Goal: Task Accomplishment & Management: Use online tool/utility

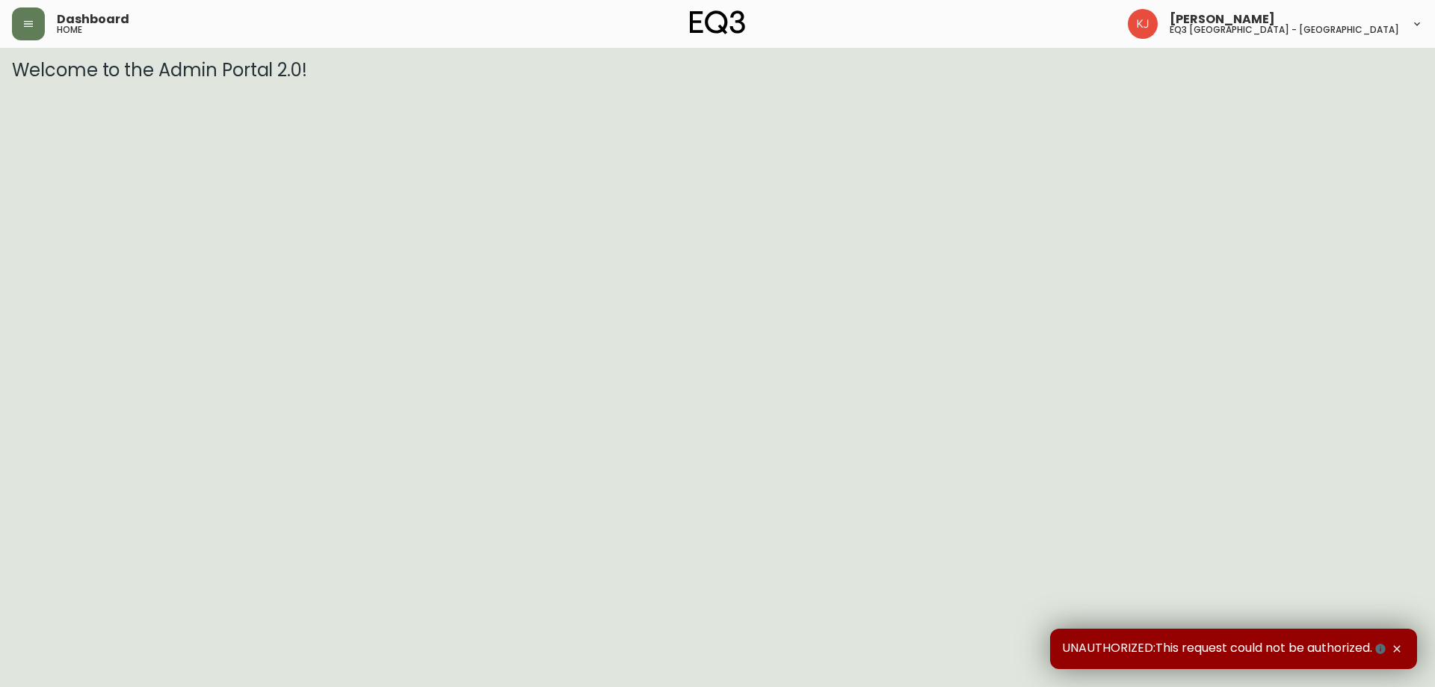
click at [52, 21] on div "Dashboard home" at bounding box center [247, 23] width 470 height 33
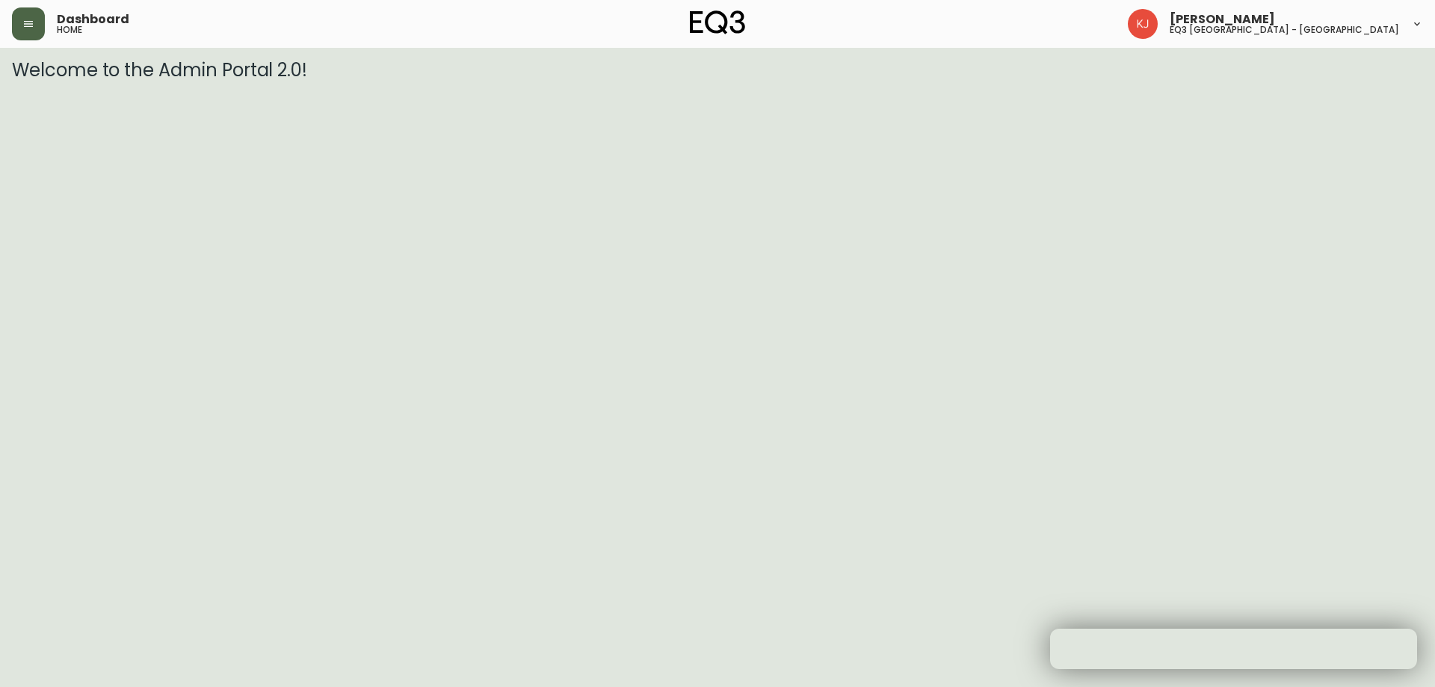
click at [23, 22] on icon "button" at bounding box center [28, 24] width 12 height 12
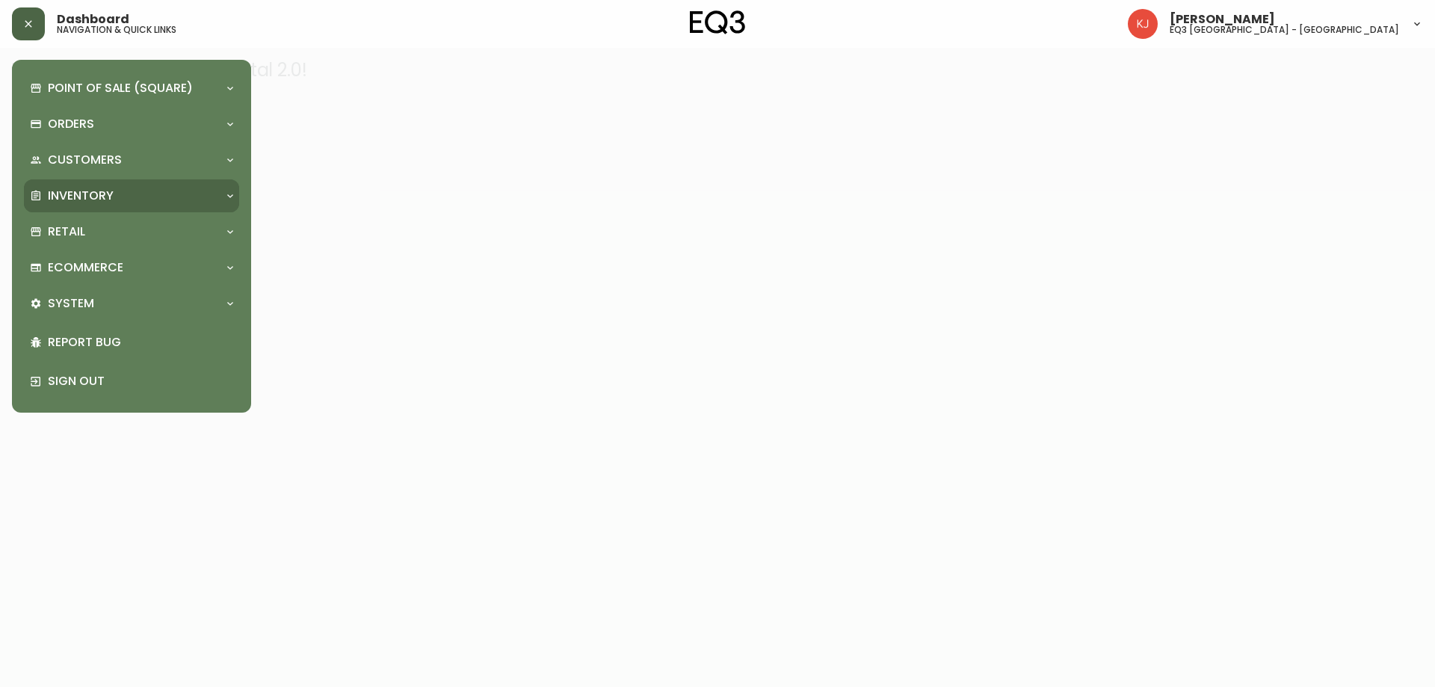
click at [155, 194] on div "Inventory" at bounding box center [124, 196] width 188 height 16
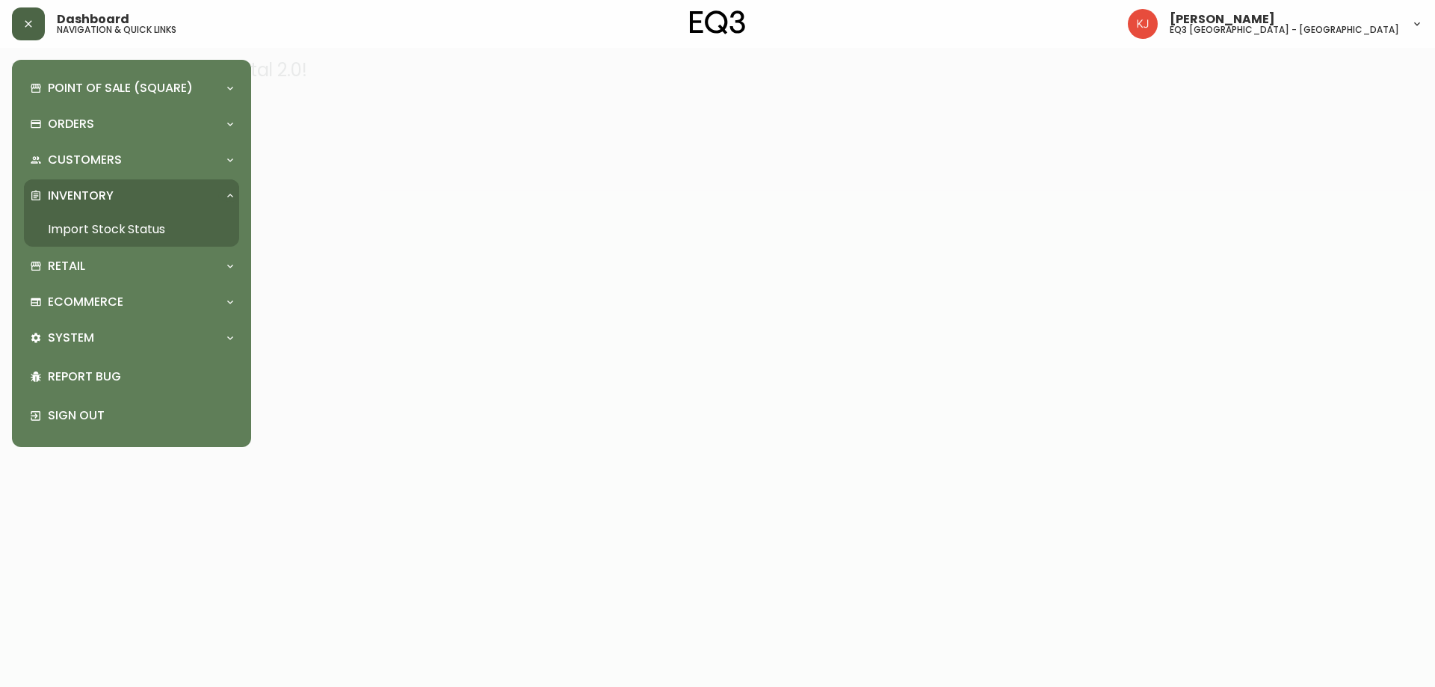
click at [155, 224] on link "Import Stock Status" at bounding box center [131, 229] width 215 height 34
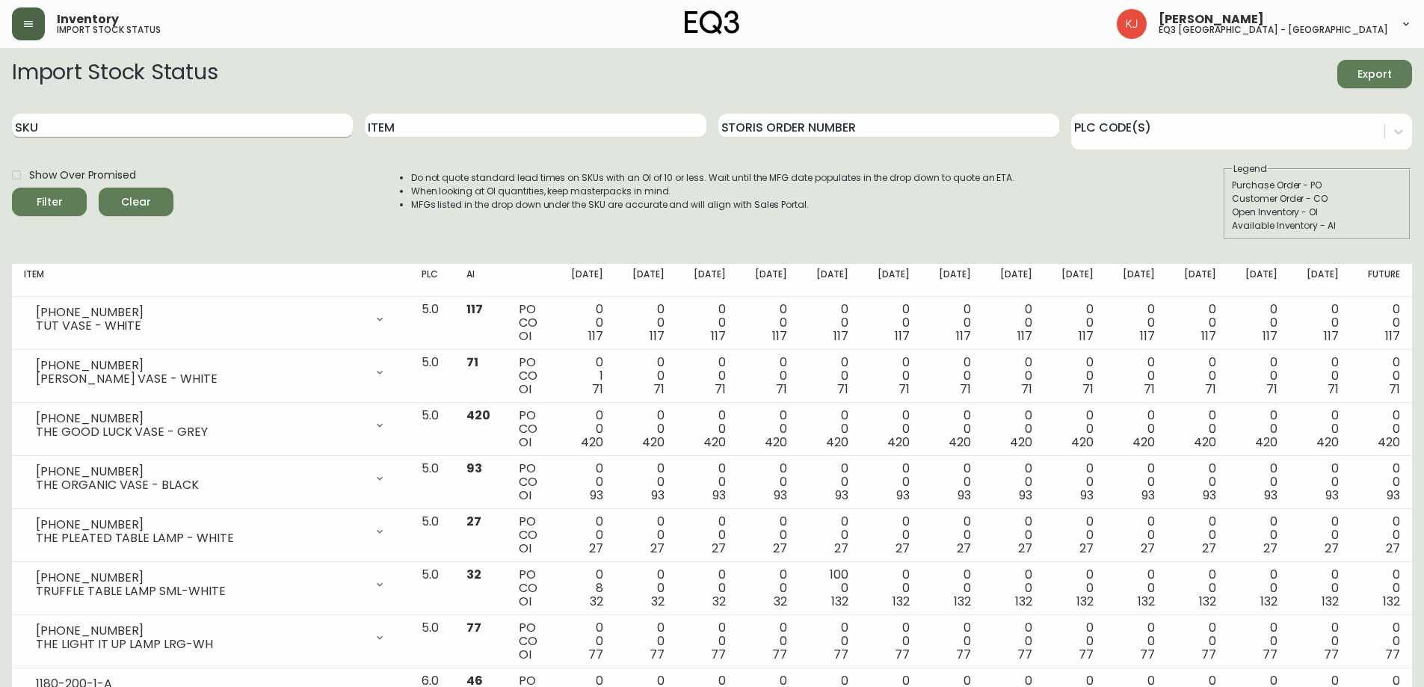
click at [232, 126] on input "SKU" at bounding box center [182, 126] width 341 height 24
paste input "[PHONE_NUMBER]"
type input "[PHONE_NUMBER]"
click at [12, 188] on button "Filter" at bounding box center [49, 202] width 75 height 28
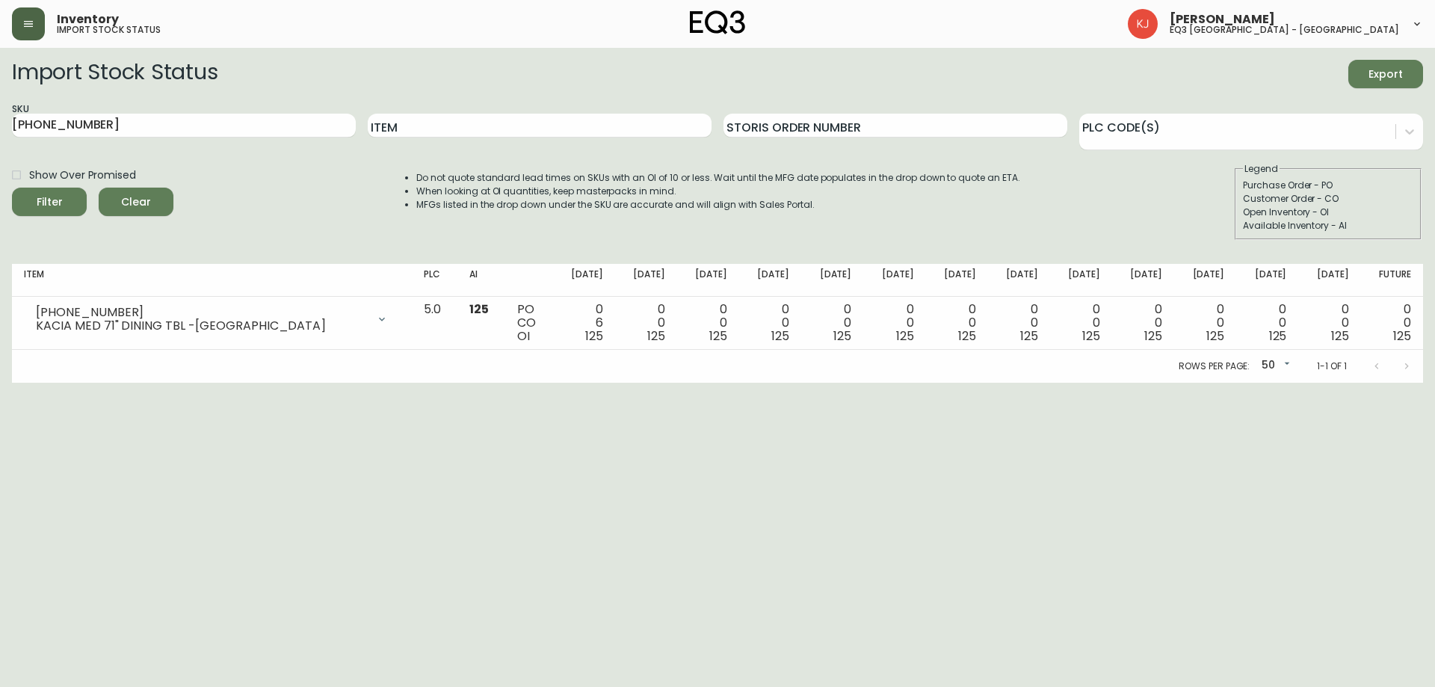
click at [84, 383] on html "Inventory import stock status [PERSON_NAME] eq3 [GEOGRAPHIC_DATA] - [GEOGRAPHIC…" at bounding box center [717, 191] width 1435 height 383
